Goal: Information Seeking & Learning: Learn about a topic

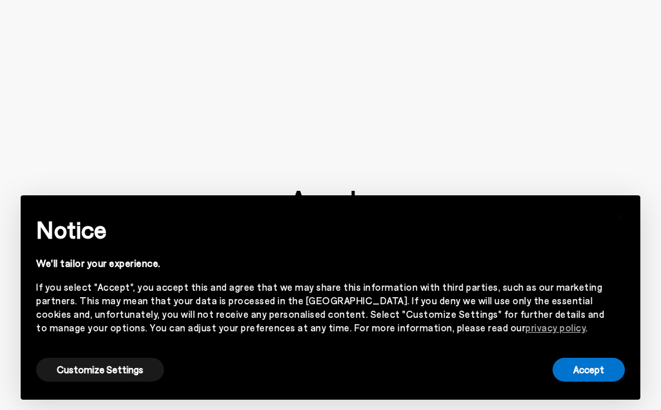
click at [591, 373] on button "Accept" at bounding box center [588, 370] width 72 height 24
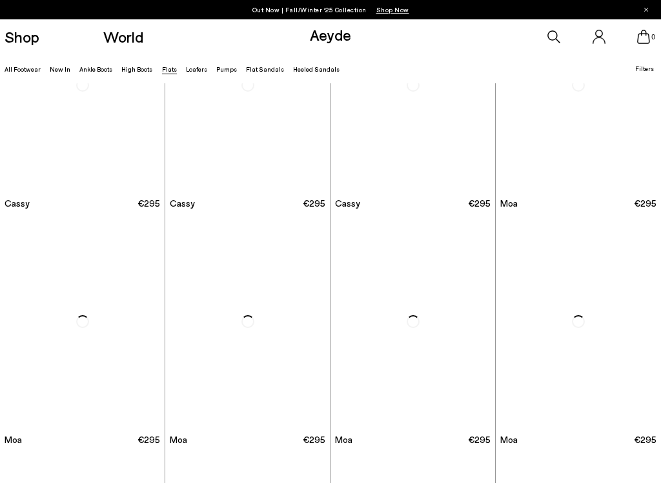
scroll to position [1519, 0]
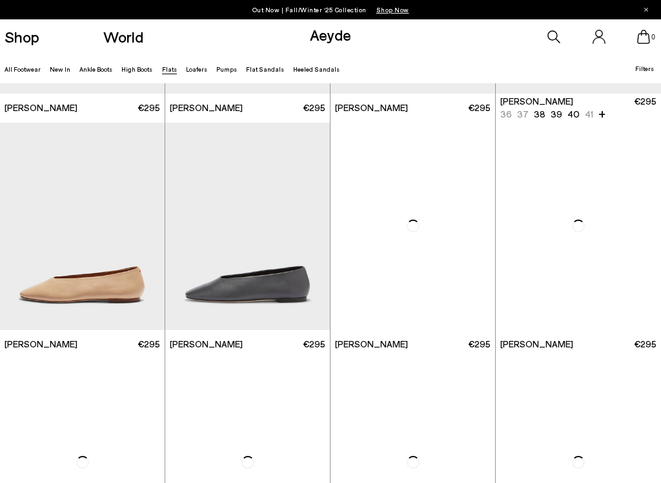
scroll to position [2720, 0]
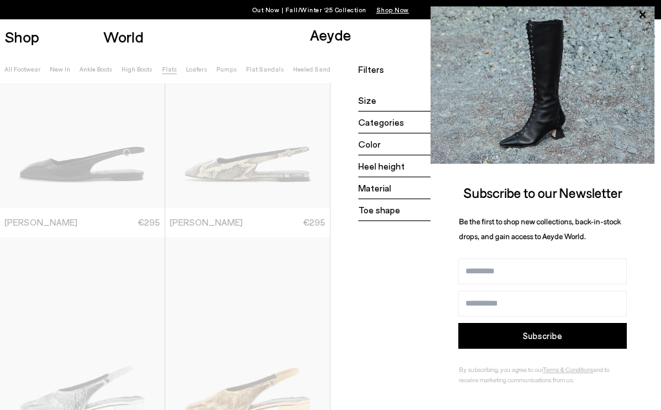
scroll to position [4, 0]
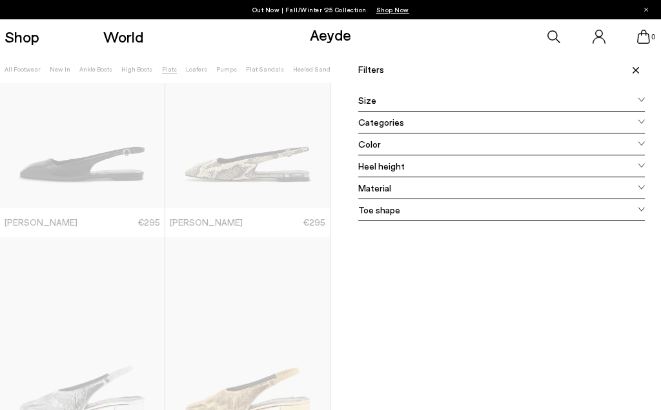
click at [647, 14] on div at bounding box center [646, 9] width 4 height 19
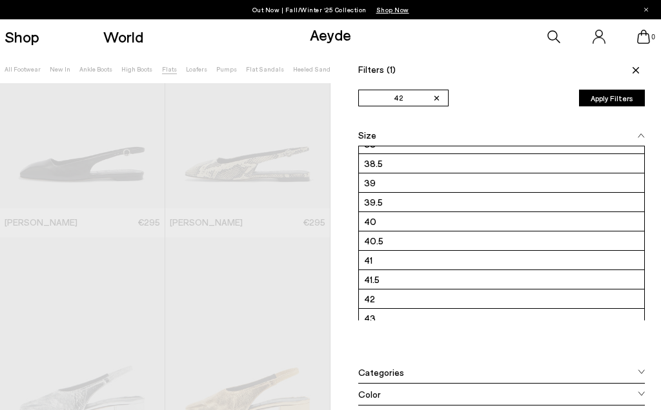
scroll to position [0, 0]
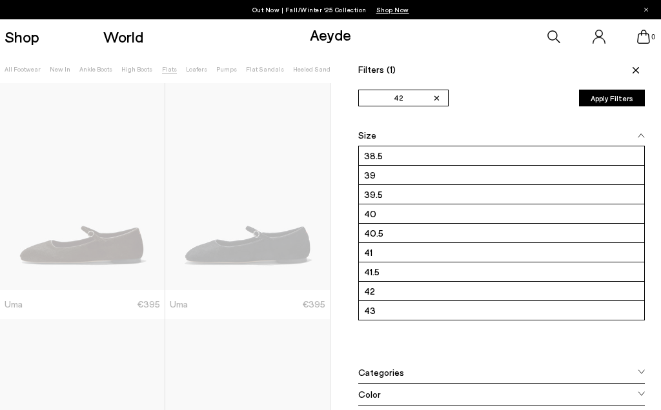
scroll to position [116, 0]
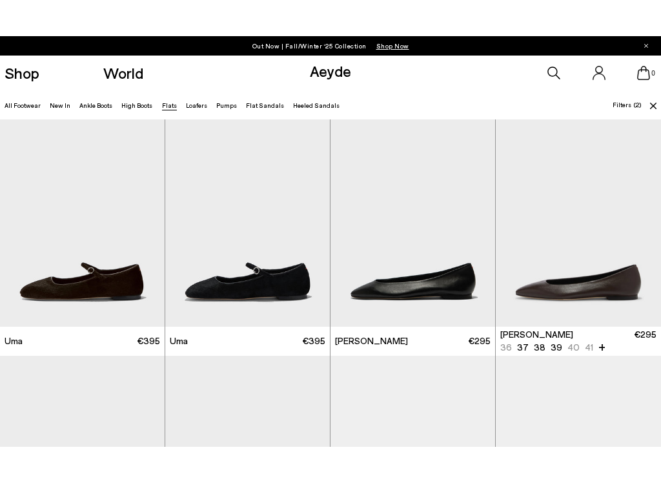
scroll to position [223, 0]
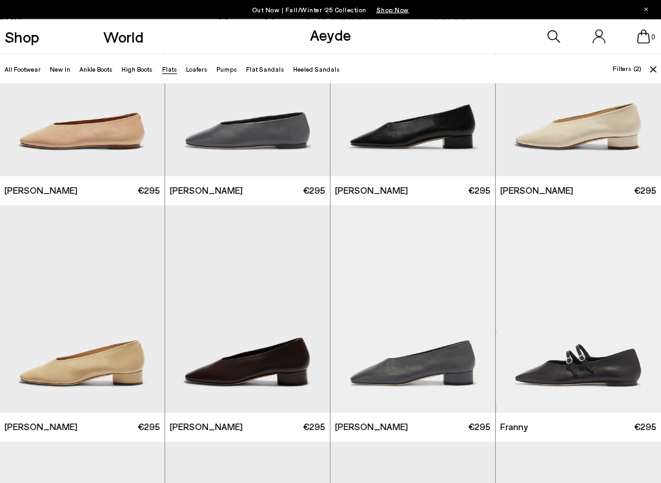
scroll to position [2713, 0]
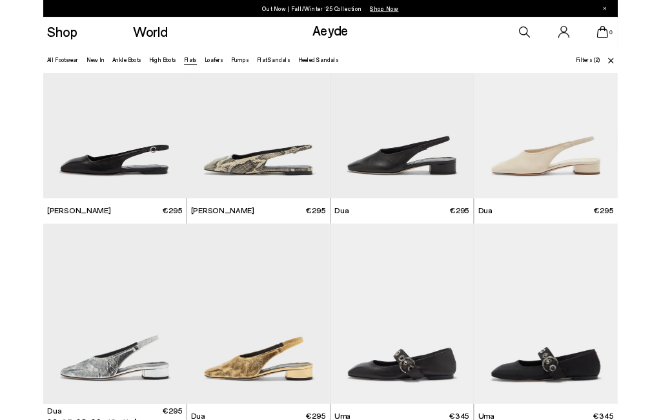
scroll to position [3558, 0]
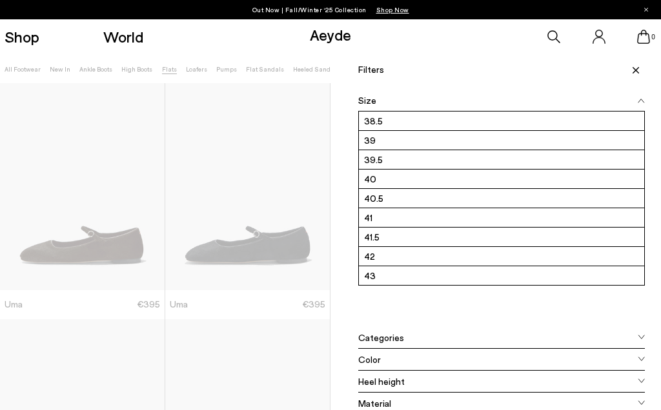
scroll to position [116, 0]
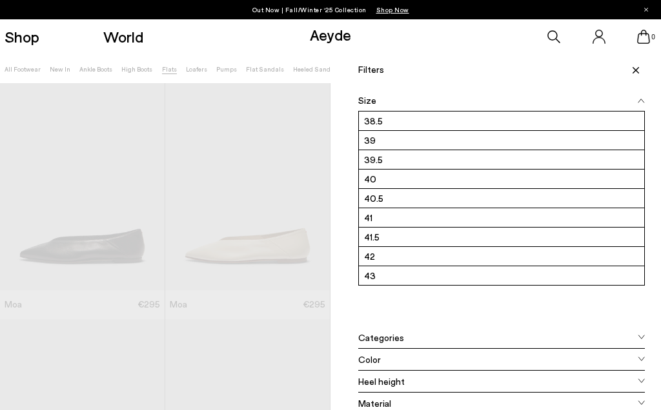
click at [439, 94] on div "Size" at bounding box center [501, 101] width 287 height 22
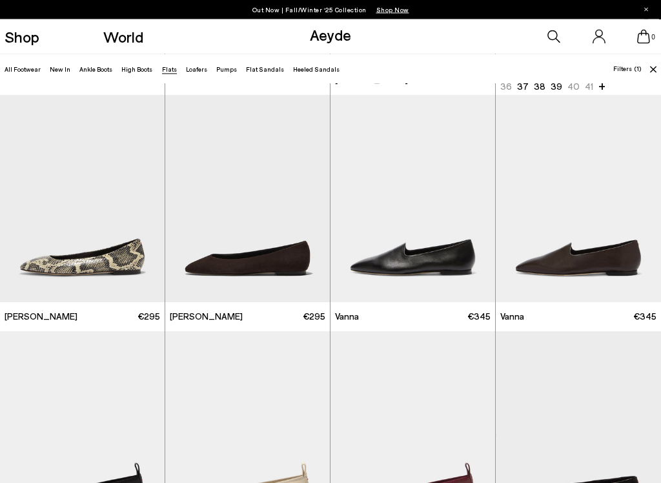
scroll to position [226, 0]
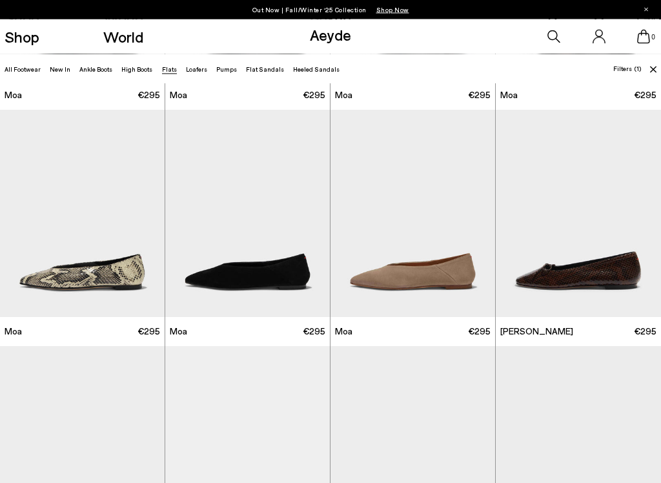
scroll to position [2269, 0]
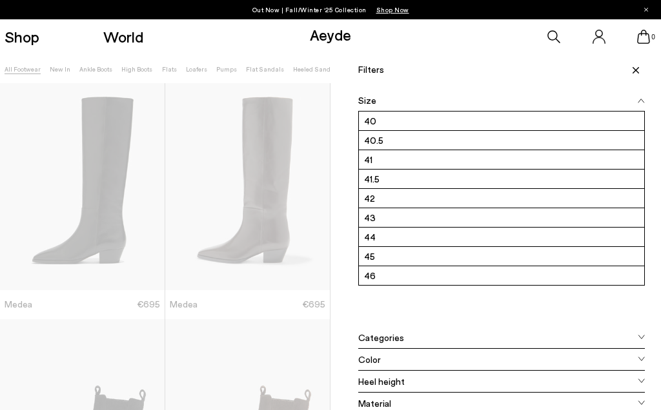
scroll to position [174, 0]
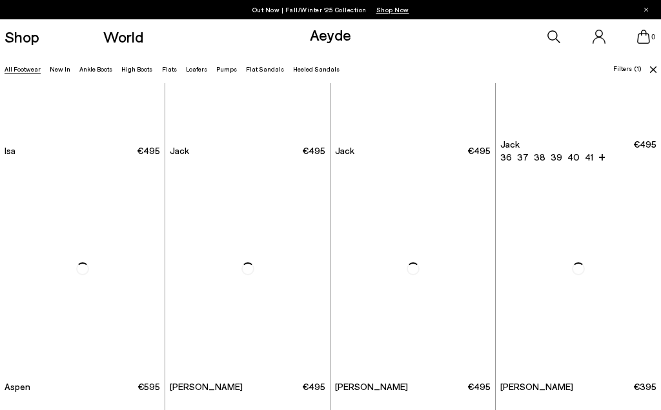
scroll to position [387, 0]
